Goal: Information Seeking & Learning: Learn about a topic

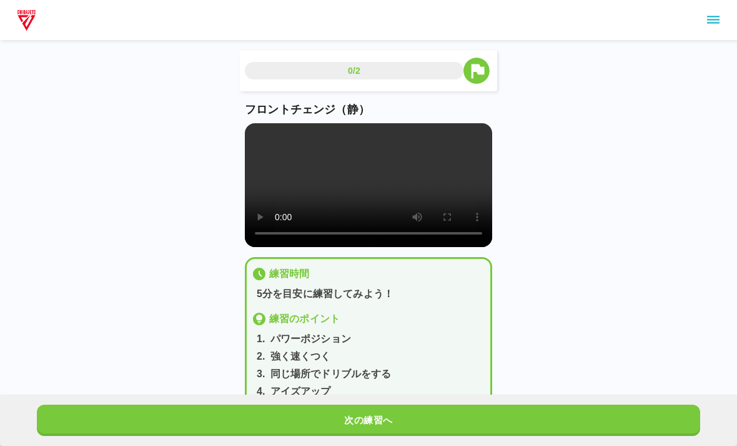
click at [649, 422] on button "次の練習へ" at bounding box center [369, 419] width 664 height 31
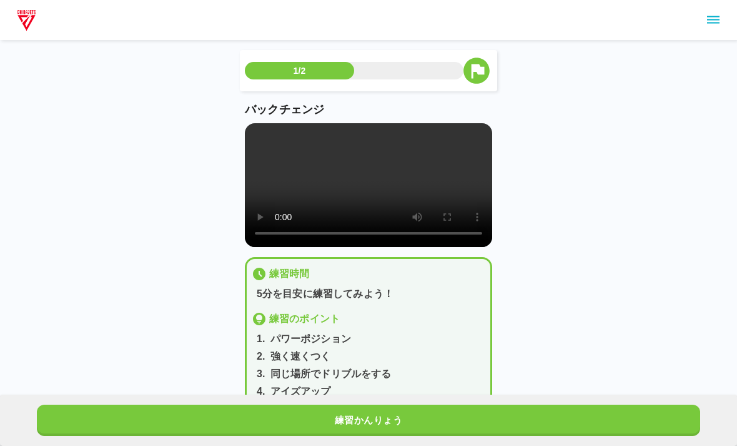
click at [655, 424] on button "練習かんりょう" at bounding box center [369, 419] width 664 height 31
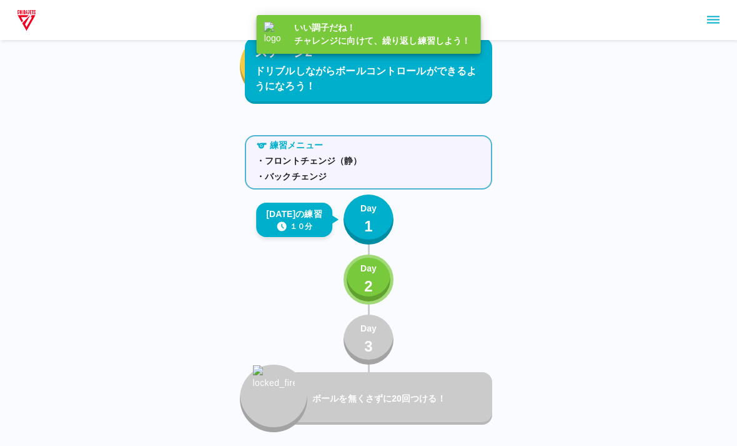
scroll to position [2043, 0]
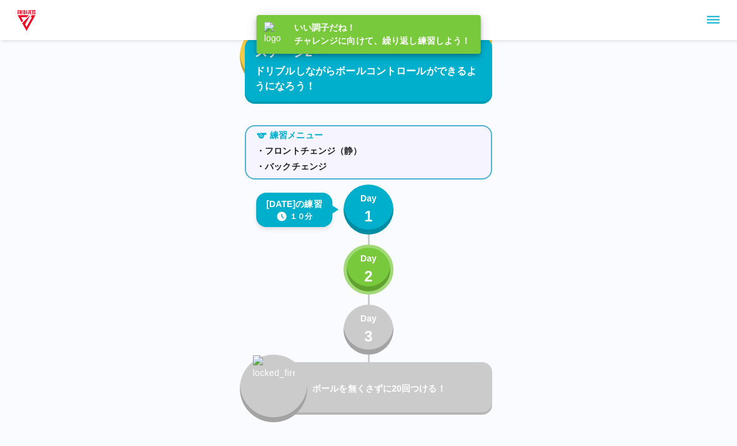
click at [381, 272] on button "Day 2" at bounding box center [369, 269] width 50 height 50
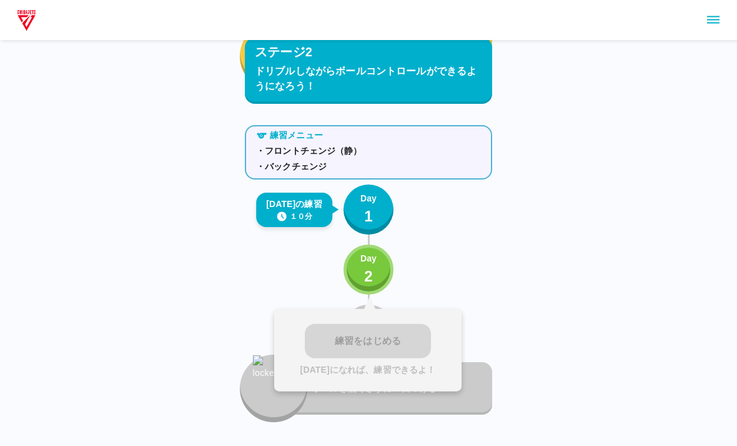
click at [357, 189] on button "Day 1" at bounding box center [369, 209] width 50 height 50
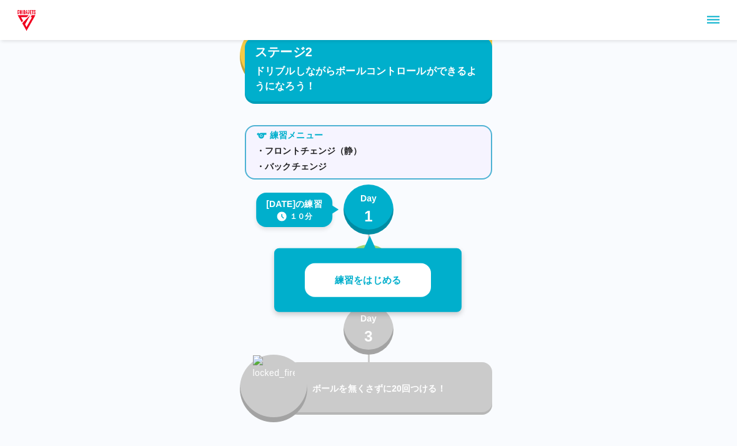
click at [397, 276] on p "練習をはじめる" at bounding box center [368, 280] width 66 height 14
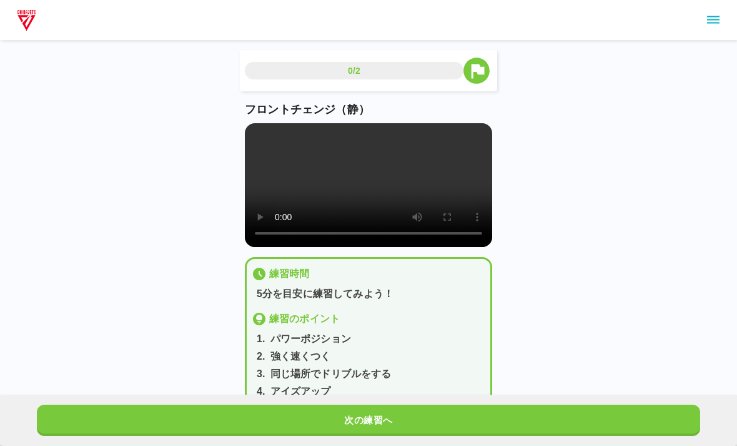
click at [432, 415] on button "次の練習へ" at bounding box center [369, 419] width 664 height 31
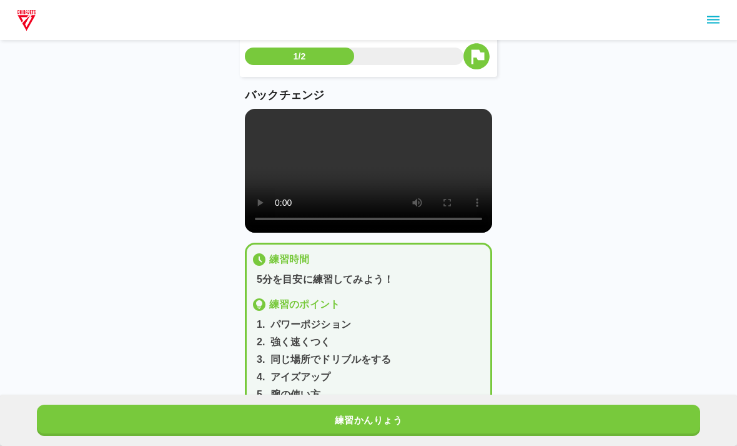
click at [421, 384] on div "4 . アイズアップ" at bounding box center [371, 376] width 229 height 15
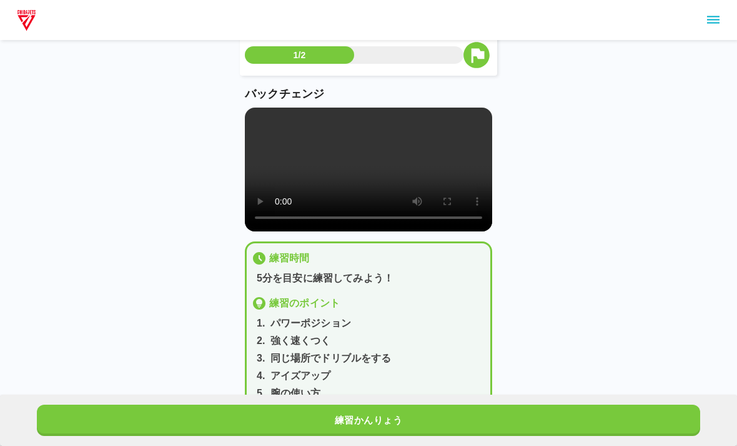
click at [432, 408] on button "練習かんりょう" at bounding box center [369, 419] width 664 height 31
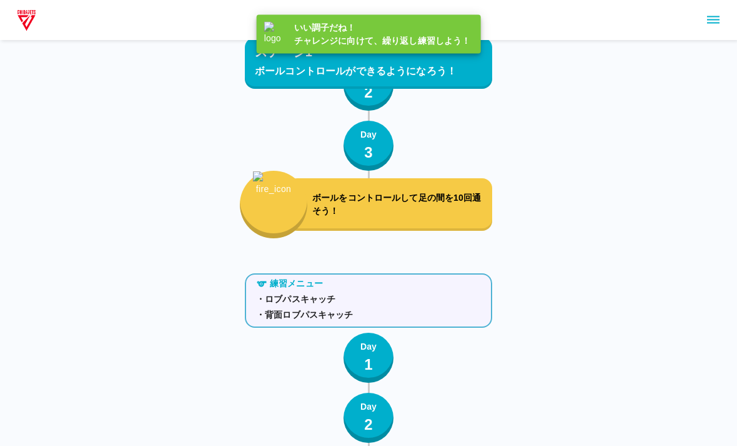
scroll to position [2030, 0]
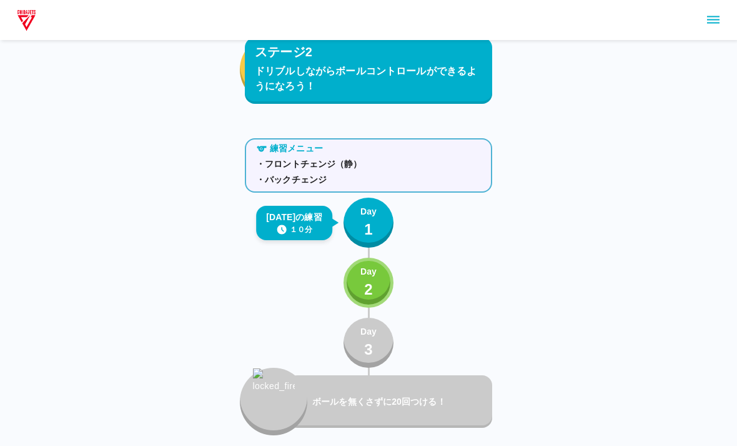
click at [367, 192] on div "練習メニュー ・フロントチェンジ（静） ・バックチェンジ [DATE]の練習 １０分 Day 1 Day 2 Day 3 ボールを無くさずに20回つける！" at bounding box center [368, 284] width 247 height 302
click at [374, 265] on p "Day" at bounding box center [369, 271] width 16 height 13
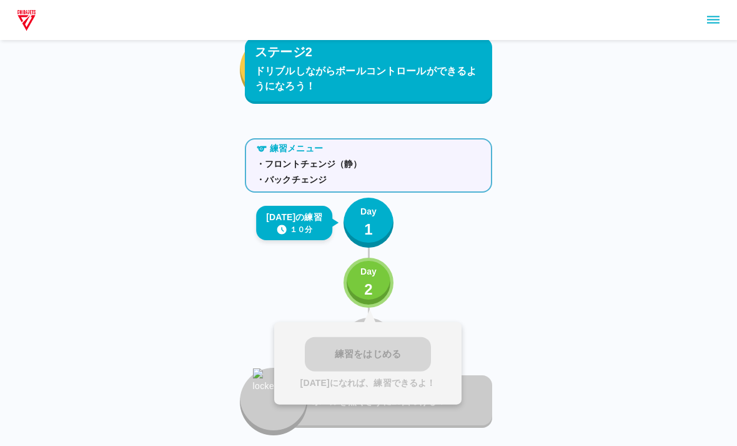
click at [404, 226] on div "練習メニュー ・フロントチェンジ（静） ・バックチェンジ [DATE]の練習 １０分 Day 1 Day 2 練習をはじめる [DATE]になれば、練習できる…" at bounding box center [368, 284] width 247 height 302
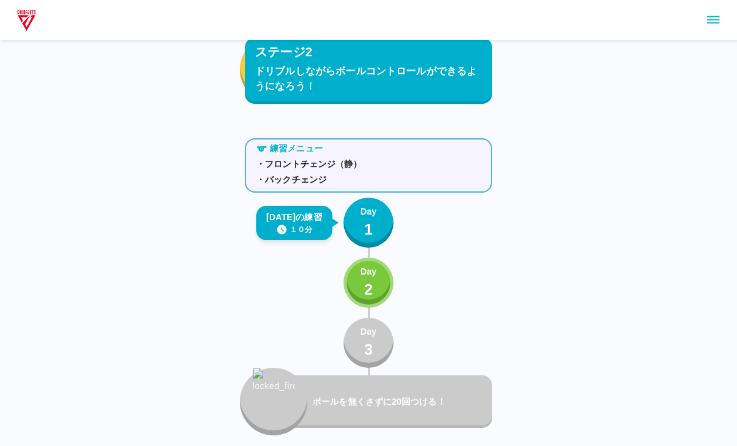
click at [365, 226] on p "1" at bounding box center [368, 229] width 9 height 22
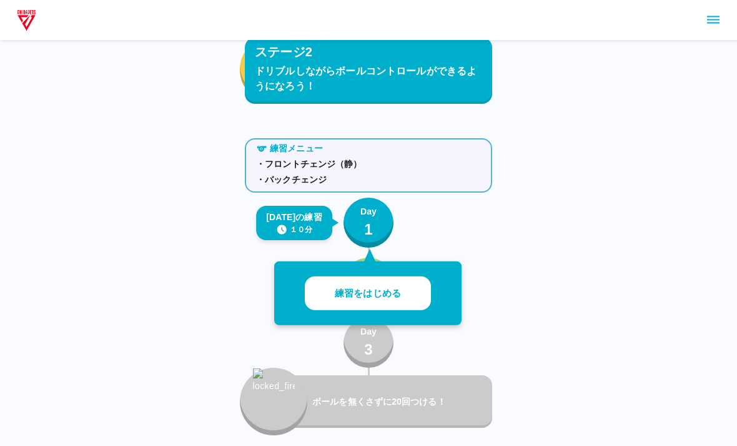
click at [388, 279] on button "練習をはじめる" at bounding box center [368, 293] width 126 height 34
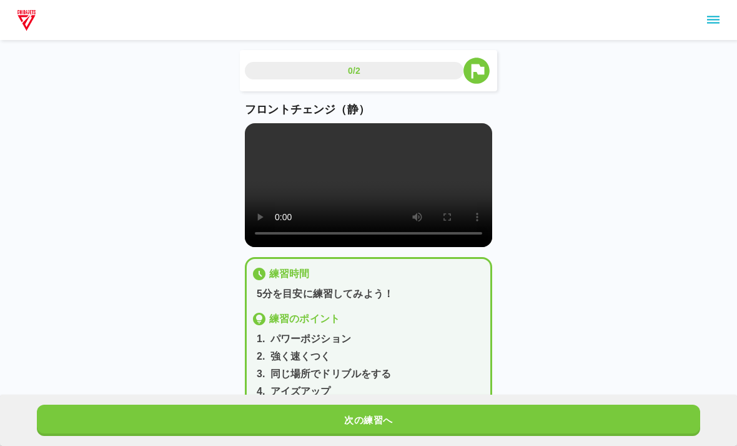
click at [364, 187] on video at bounding box center [368, 185] width 247 height 124
click at [366, 183] on video at bounding box center [368, 185] width 247 height 124
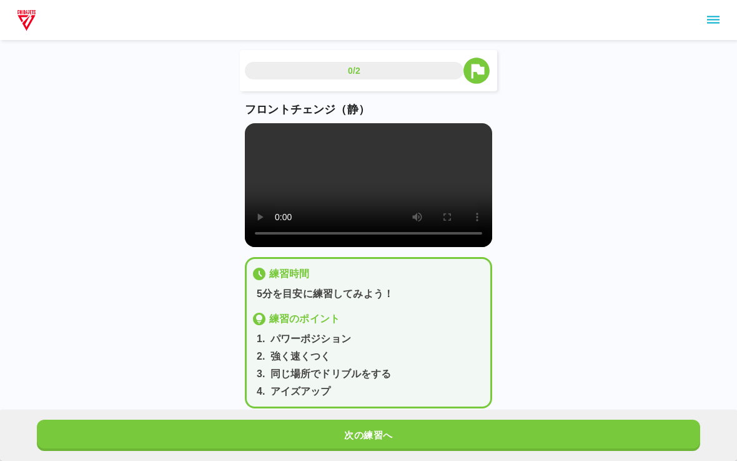
click at [252, 131] on video at bounding box center [368, 185] width 247 height 124
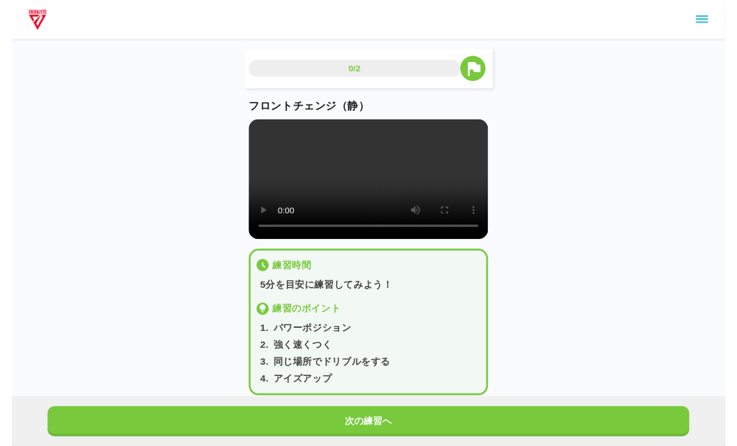
scroll to position [15, 0]
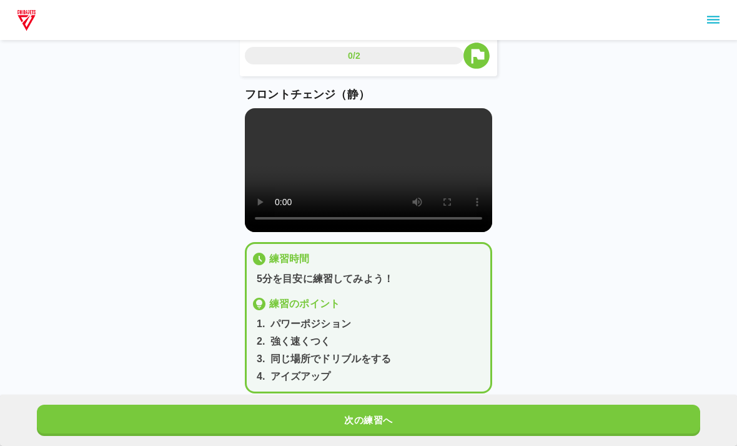
click at [414, 417] on button "次の練習へ" at bounding box center [369, 419] width 664 height 31
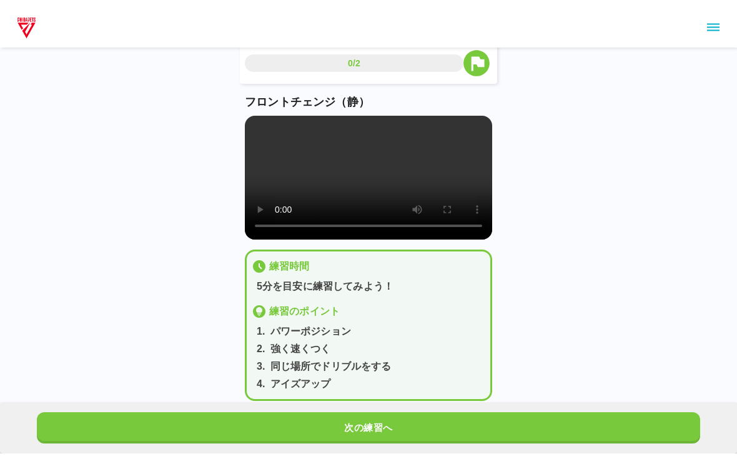
scroll to position [0, 0]
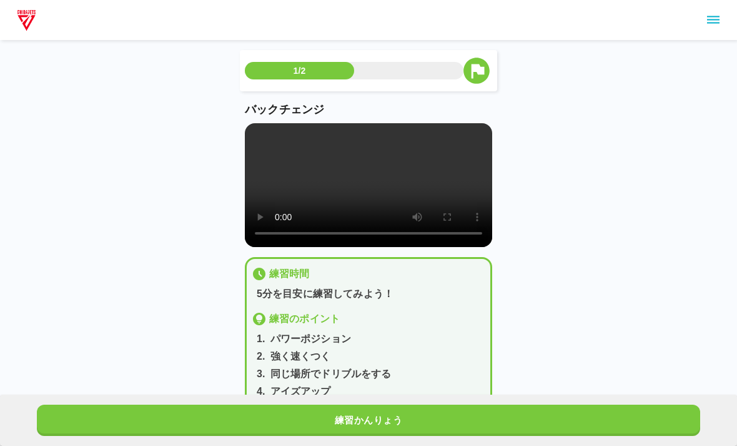
click at [344, 197] on video at bounding box center [368, 185] width 247 height 124
click at [237, 130] on main "1/2 バックチェンジ 練習時間 5分を目安に練習してみよう！ 練習のポイント 1 . パワーポジション 2 . 強く速くつく 3 . 同じ場所でドリブルをす…" at bounding box center [368, 248] width 277 height 396
click at [256, 135] on video at bounding box center [368, 185] width 247 height 124
click at [354, 181] on video at bounding box center [368, 185] width 247 height 124
click at [352, 200] on video at bounding box center [368, 185] width 247 height 124
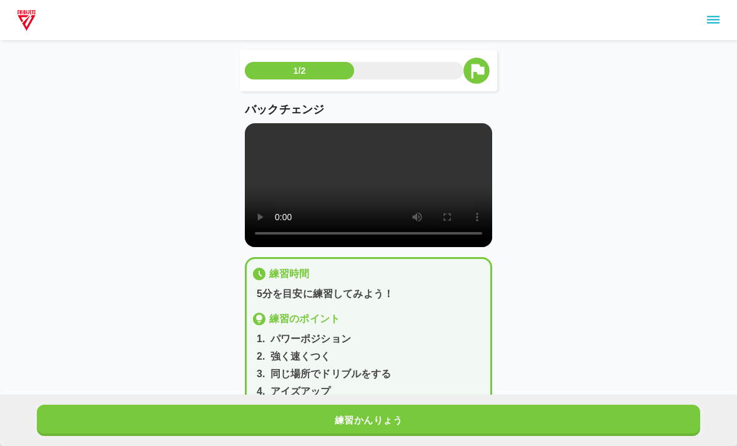
click at [366, 197] on video at bounding box center [368, 185] width 247 height 124
click at [247, 124] on video at bounding box center [368, 185] width 247 height 124
click at [255, 124] on video at bounding box center [368, 185] width 247 height 124
click at [256, 133] on video at bounding box center [368, 185] width 247 height 124
click at [250, 124] on video at bounding box center [368, 185] width 247 height 124
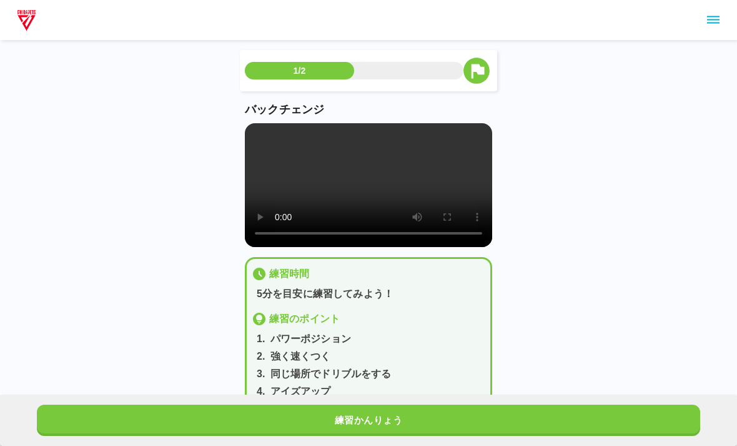
click at [250, 124] on video at bounding box center [368, 185] width 247 height 124
click at [252, 134] on video at bounding box center [368, 185] width 247 height 124
click at [423, 168] on video at bounding box center [368, 185] width 247 height 124
click at [254, 136] on video at bounding box center [368, 185] width 247 height 124
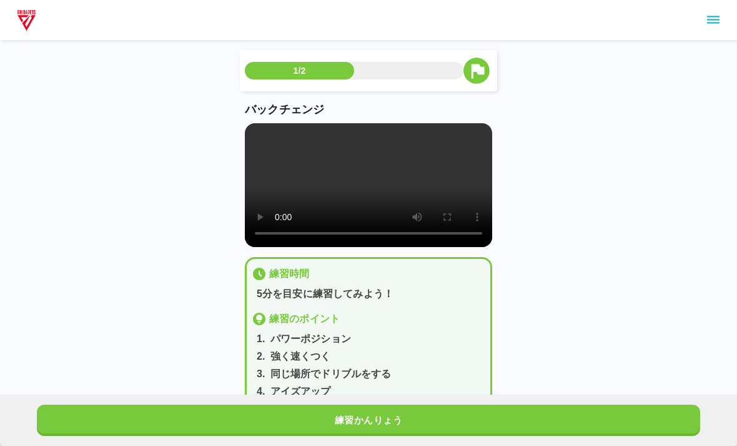
click at [260, 127] on video at bounding box center [368, 185] width 247 height 124
click at [257, 128] on video at bounding box center [368, 185] width 247 height 124
click at [256, 137] on video at bounding box center [368, 185] width 247 height 124
